Goal: Navigation & Orientation: Find specific page/section

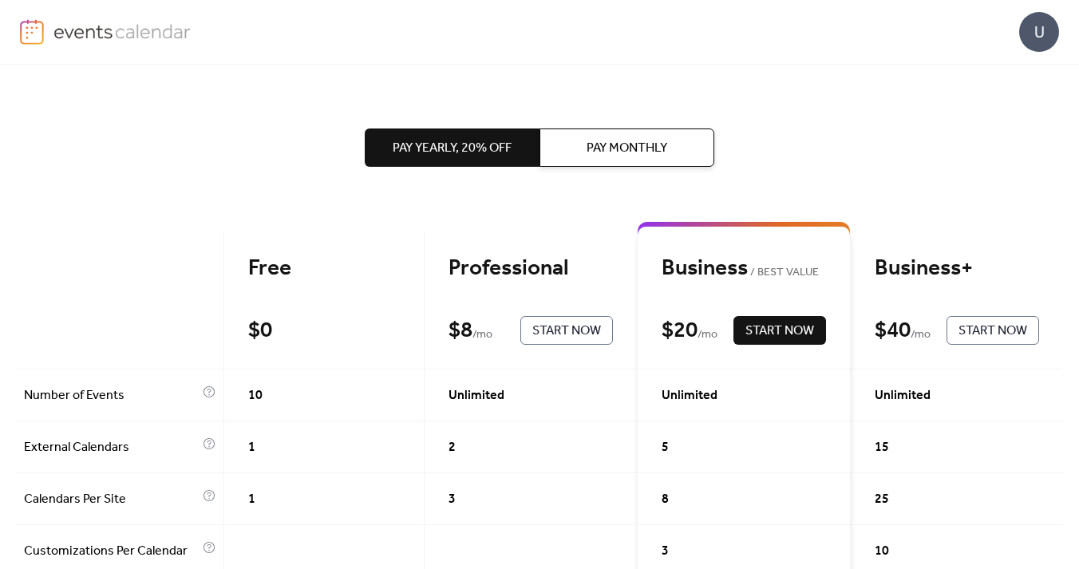
click at [1049, 42] on div "U" at bounding box center [1039, 32] width 40 height 40
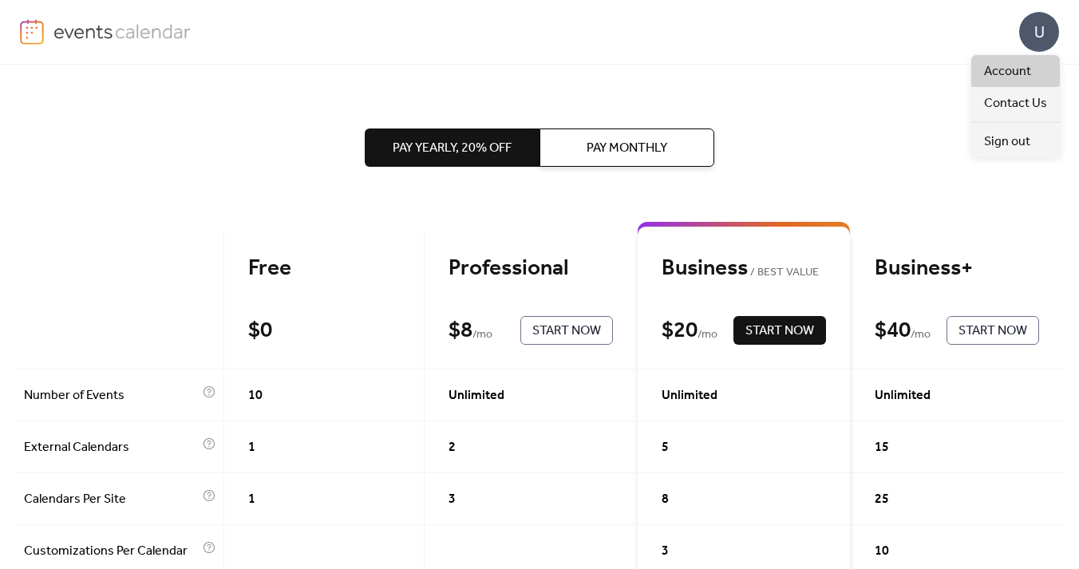
click at [1017, 66] on span "Account" at bounding box center [1007, 71] width 47 height 19
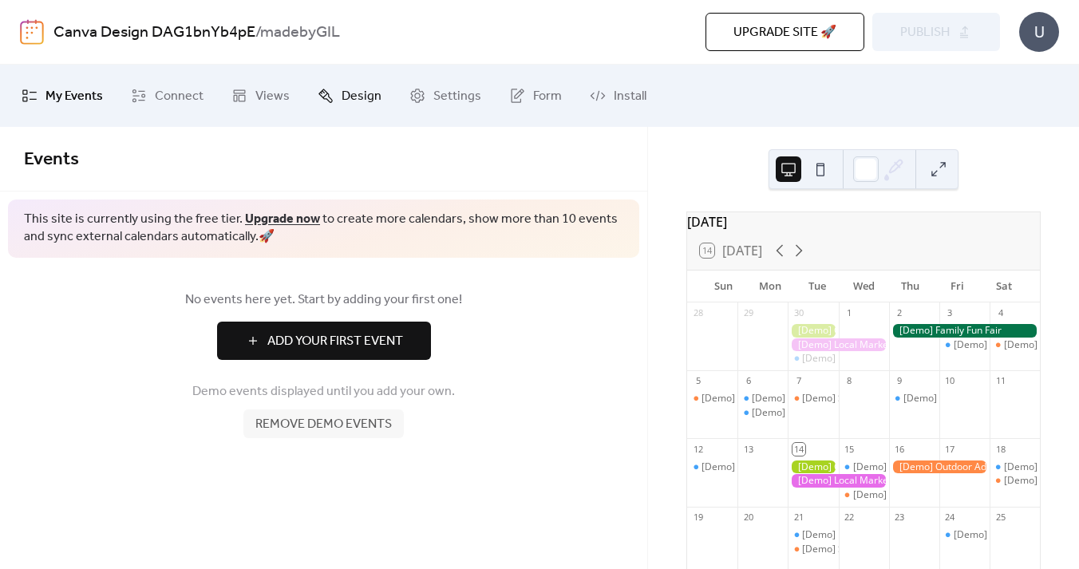
click at [341, 99] on span "Design" at bounding box center [361, 97] width 40 height 26
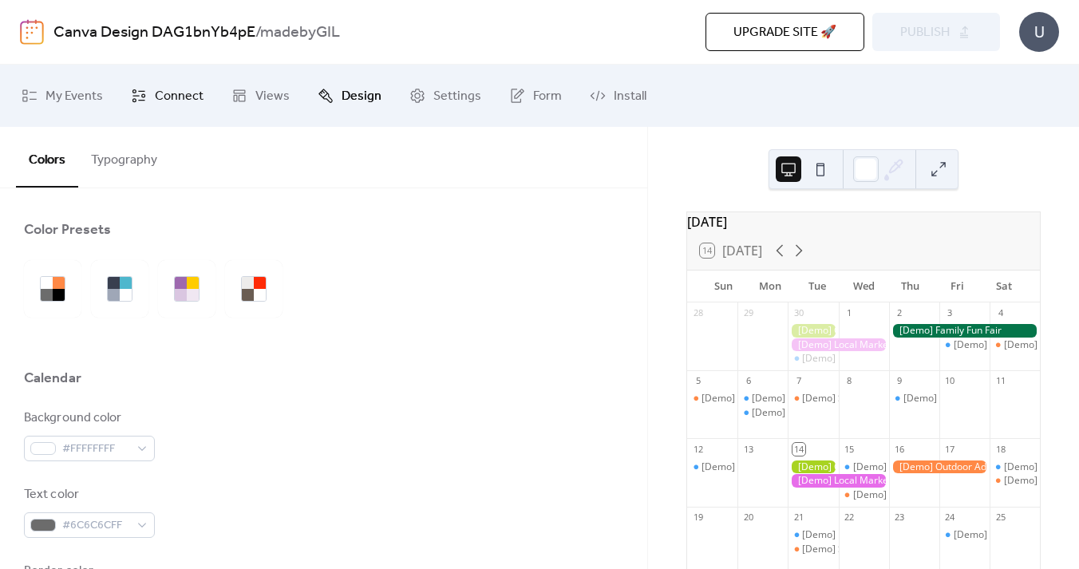
click at [184, 85] on span "Connect" at bounding box center [179, 97] width 49 height 26
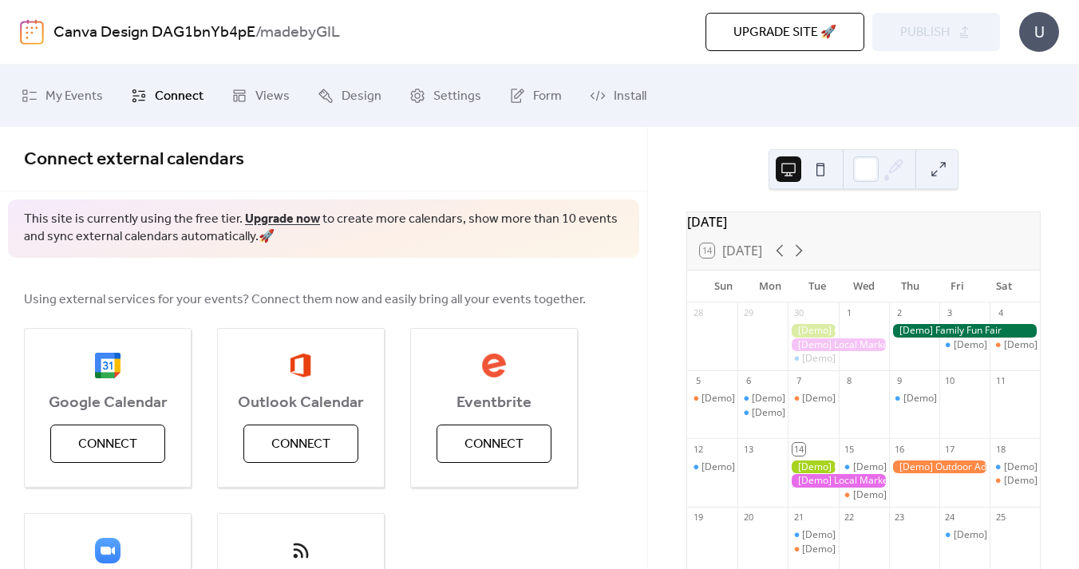
scroll to position [168, 0]
